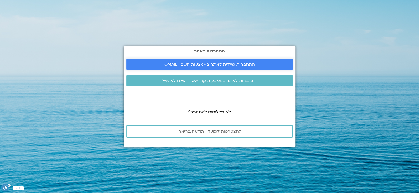
click at [214, 64] on span "התחברות מיידית לאתר באמצעות חשבון GMAIL" at bounding box center [210, 64] width 91 height 5
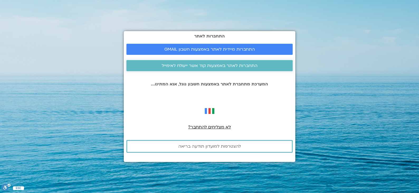
click at [214, 65] on span "התחברות לאתר באמצעות קוד אשר יישלח לאימייל" at bounding box center [210, 65] width 96 height 5
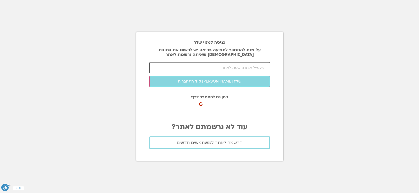
click at [235, 65] on input "email" at bounding box center [209, 67] width 121 height 11
type input "michald246@gmail.com"
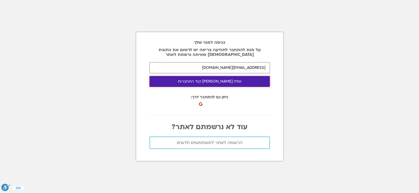
click at [219, 82] on button "שלח לי קוד התחברות" at bounding box center [209, 81] width 121 height 11
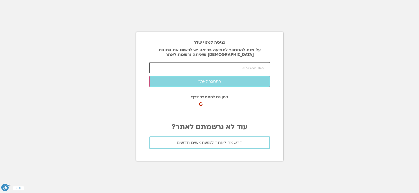
click at [250, 69] on input "number" at bounding box center [209, 67] width 121 height 11
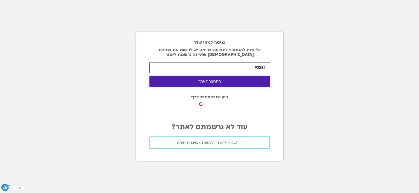
type input "92582"
click at [224, 81] on button "התחבר לאתר" at bounding box center [209, 81] width 121 height 11
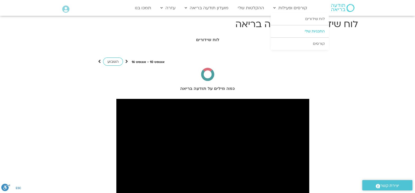
click at [314, 32] on link "התכניות שלי" at bounding box center [300, 31] width 58 height 12
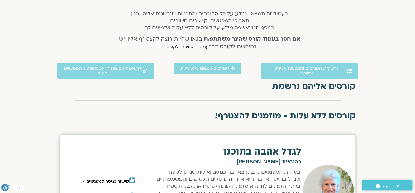
scroll to position [106, 0]
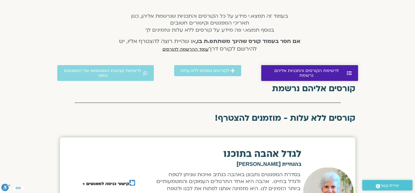
click at [308, 73] on link "לרשימת הקורסים והתכניות אליהם נרשמת" at bounding box center [309, 73] width 97 height 16
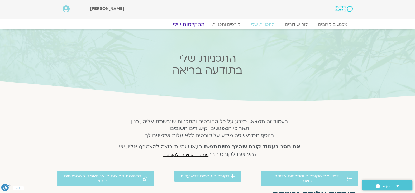
click at [191, 24] on link "ההקלטות שלי" at bounding box center [189, 24] width 44 height 6
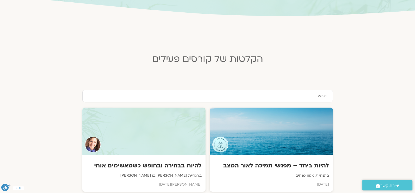
scroll to position [86, 0]
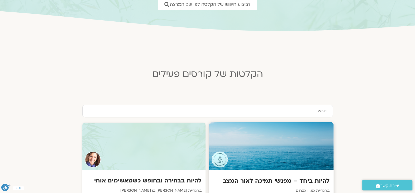
click at [317, 142] on div at bounding box center [271, 147] width 125 height 48
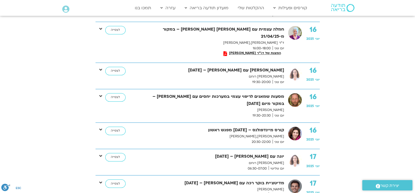
scroll to position [634, 0]
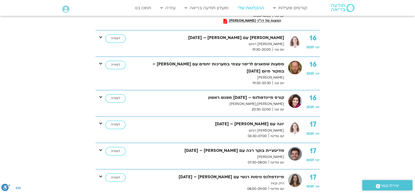
click at [253, 10] on link "ההקלטות שלי" at bounding box center [251, 8] width 32 height 10
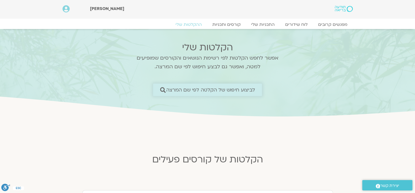
click at [238, 89] on span "לביצוע חיפוש של הקלטה לפי שם המרצה" at bounding box center [210, 90] width 89 height 6
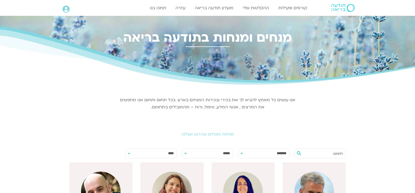
click at [162, 90] on div "אנו עושים כל מאמץ להביא לך את בכירי ובכירות המנחים בארץ. בכל תחום ותחום אנו מחפ…" at bounding box center [207, 103] width 177 height 26
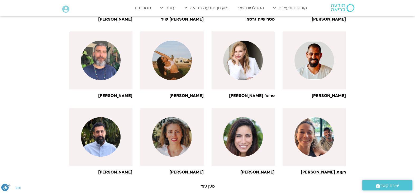
scroll to position [290, 0]
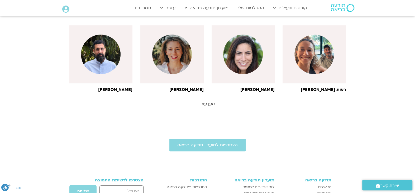
click at [207, 103] on link "טען עוד" at bounding box center [208, 104] width 14 height 6
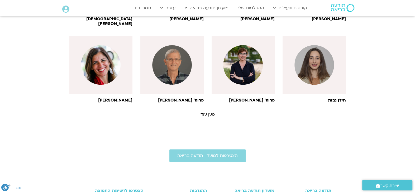
scroll to position [525, 0]
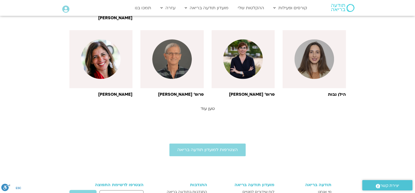
click at [208, 106] on link "טען עוד" at bounding box center [208, 109] width 14 height 6
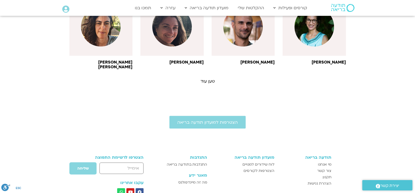
scroll to position [795, 0]
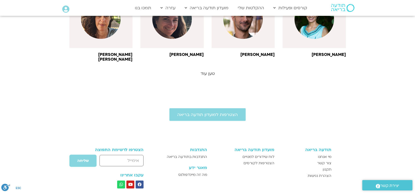
click at [207, 71] on link "טען עוד" at bounding box center [208, 74] width 14 height 6
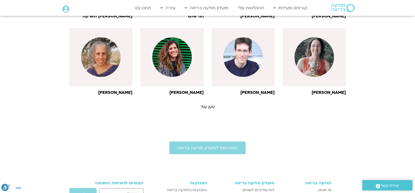
scroll to position [1006, 0]
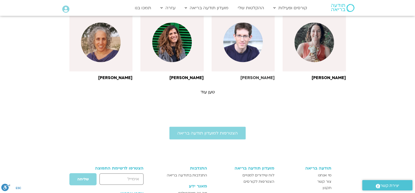
click at [269, 76] on h6 "ערן טייכר" at bounding box center [243, 78] width 63 height 5
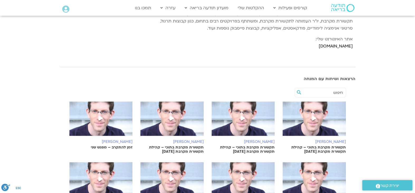
scroll to position [53, 0]
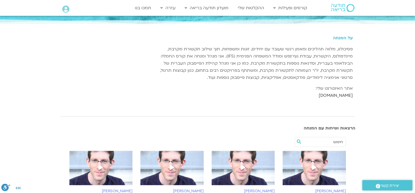
click at [342, 95] on link "[DOMAIN_NAME]" at bounding box center [336, 96] width 34 height 6
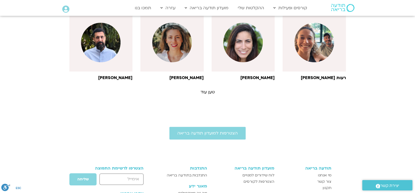
scroll to position [308, 0]
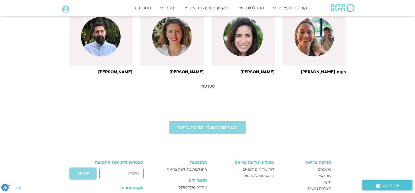
click at [206, 87] on link "טען עוד" at bounding box center [208, 86] width 14 height 6
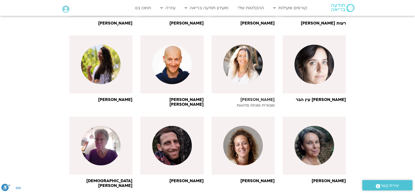
scroll to position [546, 0]
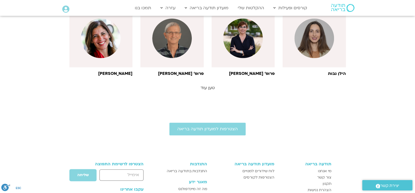
click at [208, 85] on link "טען עוד" at bounding box center [208, 88] width 14 height 6
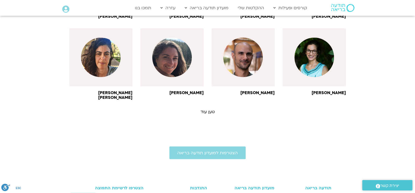
scroll to position [757, 0]
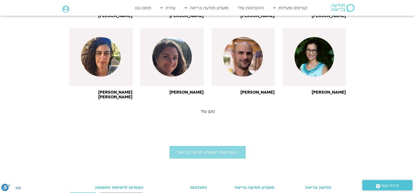
click at [207, 108] on link "טען עוד" at bounding box center [208, 111] width 14 height 6
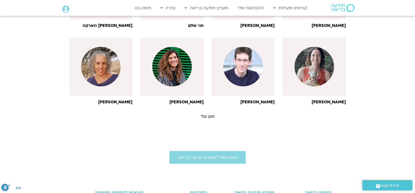
scroll to position [1021, 0]
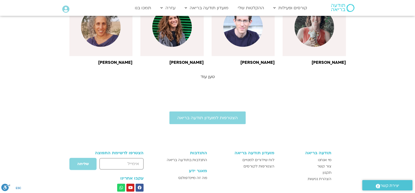
click at [208, 74] on link "טען עוד" at bounding box center [208, 77] width 14 height 6
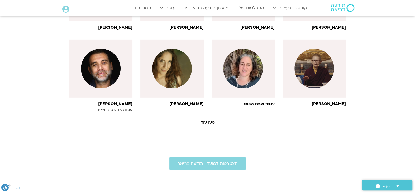
scroll to position [1232, 0]
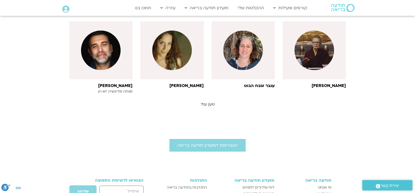
click at [210, 101] on link "טען עוד" at bounding box center [208, 104] width 14 height 6
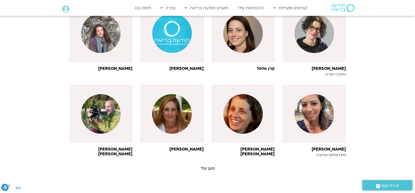
scroll to position [1417, 0]
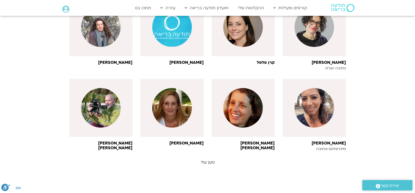
click at [207, 160] on link "טען עוד" at bounding box center [208, 163] width 14 height 6
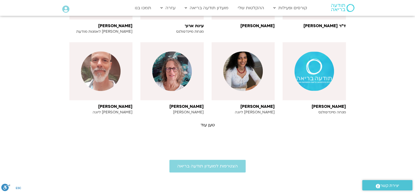
scroll to position [1708, 0]
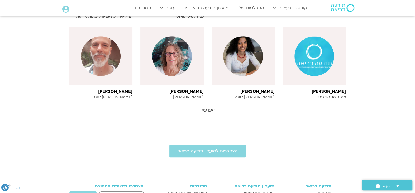
click at [207, 107] on link "טען עוד" at bounding box center [208, 110] width 14 height 6
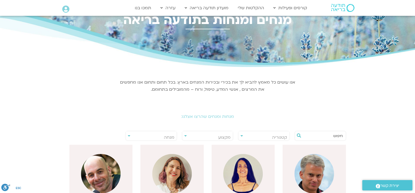
scroll to position [0, 0]
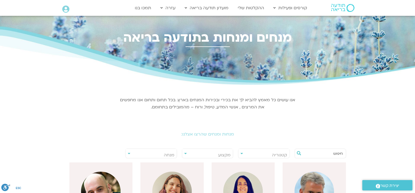
click at [65, 9] on icon at bounding box center [65, 9] width 7 height 7
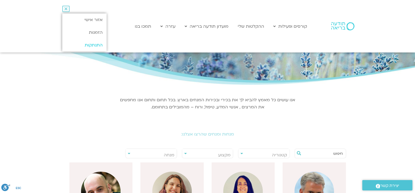
click at [94, 44] on link "התנתקות" at bounding box center [84, 45] width 44 height 13
